Goal: Information Seeking & Learning: Compare options

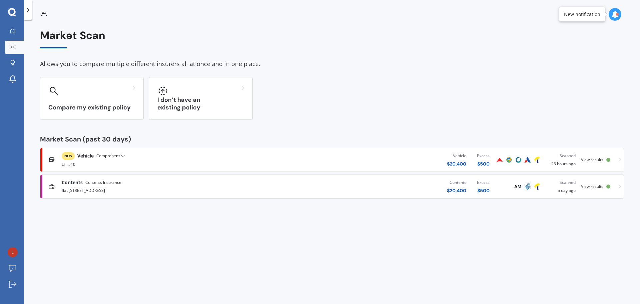
click at [426, 166] on div "NEW Vehicle Comprehensive LTT510 Vehicle $ 20,400 Excess $ 500 Scanned 23 hours…" at bounding box center [332, 160] width 578 height 20
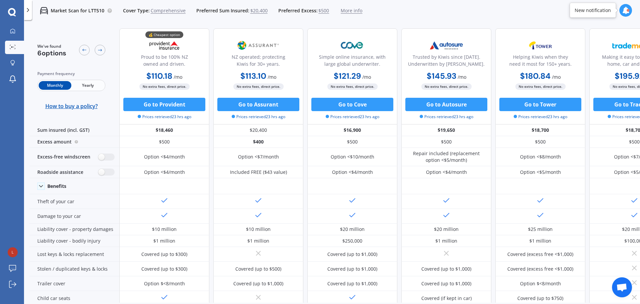
click at [426, 10] on icon at bounding box center [625, 10] width 7 height 7
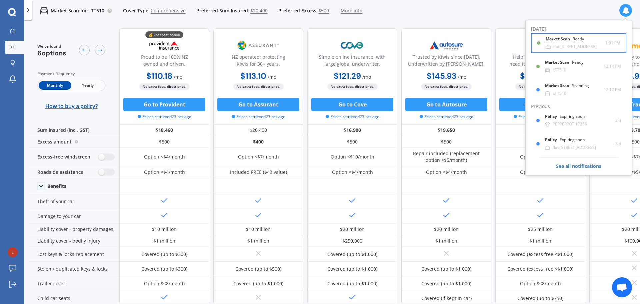
click at [426, 44] on div "flat [STREET_ADDRESS]" at bounding box center [574, 46] width 43 height 5
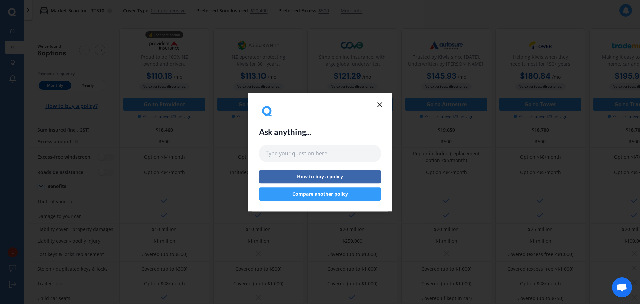
click at [379, 99] on div "Ask anything... How to buy a policy Compare another policy" at bounding box center [319, 152] width 143 height 118
click at [379, 105] on icon at bounding box center [380, 105] width 8 height 8
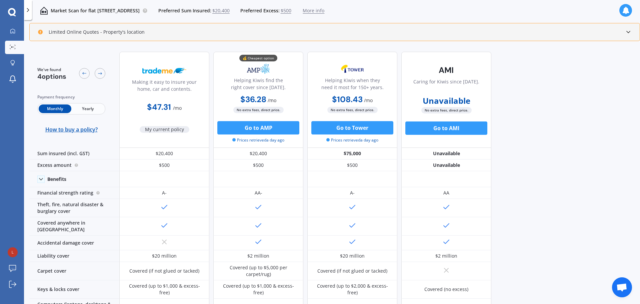
click at [81, 34] on div "Limited Online Quotes - Property's location" at bounding box center [91, 32] width 107 height 7
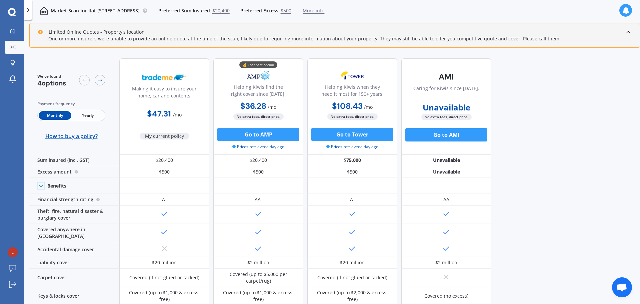
click at [426, 31] on div "Limited Online Quotes - Property's location" at bounding box center [335, 32] width 594 height 7
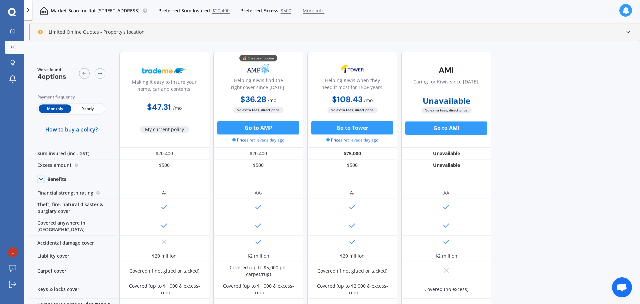
click at [324, 11] on span "More info" at bounding box center [314, 10] width 22 height 7
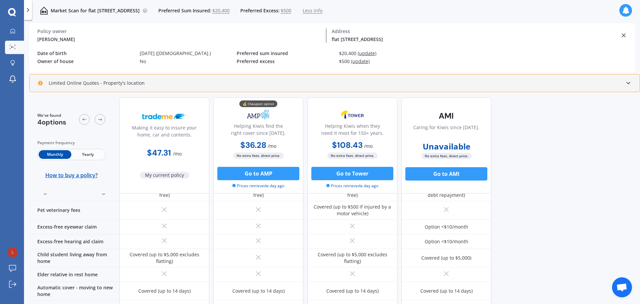
scroll to position [464, 0]
